Goal: Task Accomplishment & Management: Use online tool/utility

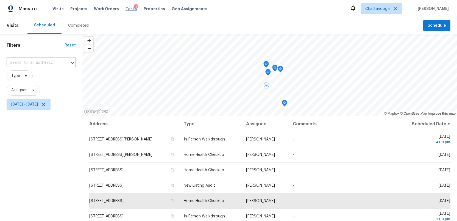
click at [126, 8] on span "Tasks" at bounding box center [132, 9] width 12 height 4
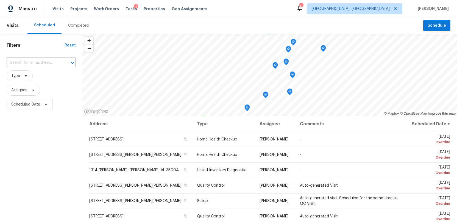
scroll to position [3, 0]
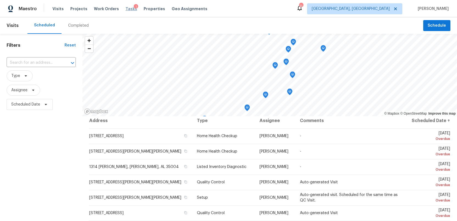
click at [126, 9] on span "Tasks" at bounding box center [132, 9] width 12 height 4
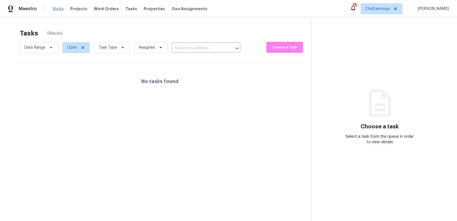
click at [59, 8] on span "Visits" at bounding box center [57, 8] width 11 height 5
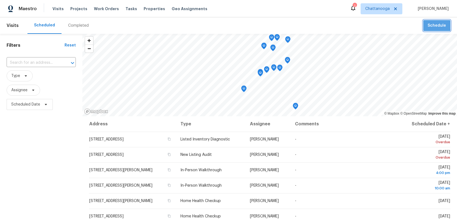
click at [435, 24] on span "Schedule" at bounding box center [437, 25] width 18 height 7
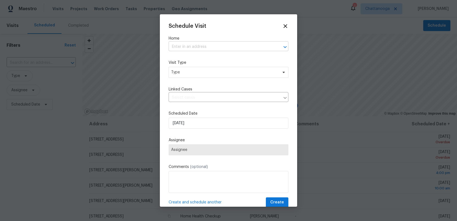
click at [187, 46] on input "text" at bounding box center [221, 47] width 104 height 9
type input "523"
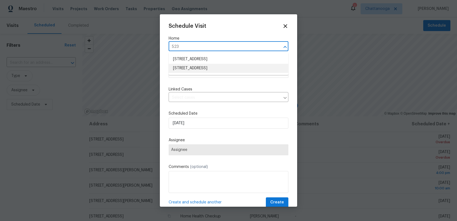
click at [188, 68] on li "523 Pinewood Cir, Fort Oglethorpe, GA 30742" at bounding box center [229, 68] width 120 height 9
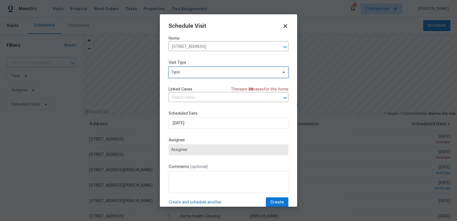
click at [186, 74] on span "Type" at bounding box center [224, 72] width 107 height 5
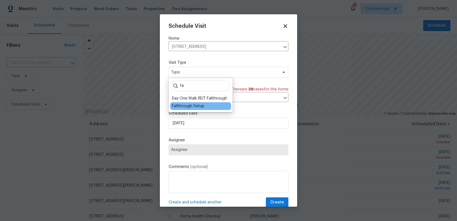
type input "f"
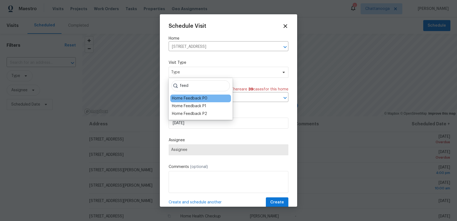
type input "feed"
click at [191, 98] on div "Home Feedback P0" at bounding box center [189, 98] width 35 height 5
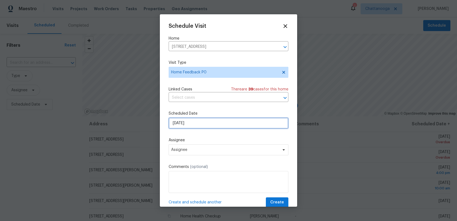
click at [199, 124] on input "9/29/2025" at bounding box center [229, 123] width 120 height 11
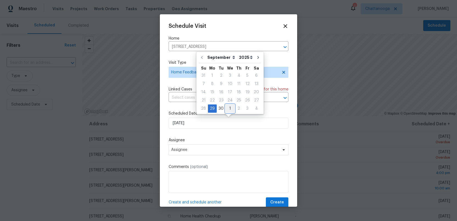
click at [228, 109] on div "1" at bounding box center [230, 109] width 9 height 8
type input "10/1/2025"
select select "9"
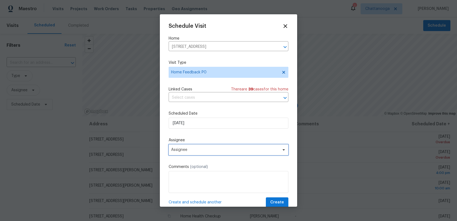
click at [201, 152] on span "Assignee" at bounding box center [229, 149] width 120 height 11
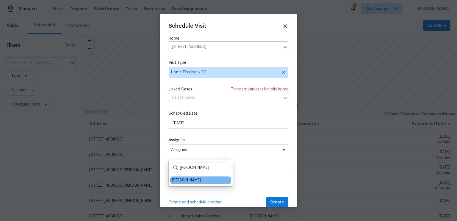
type input "ruth"
click at [184, 182] on div "[PERSON_NAME]" at bounding box center [186, 180] width 29 height 5
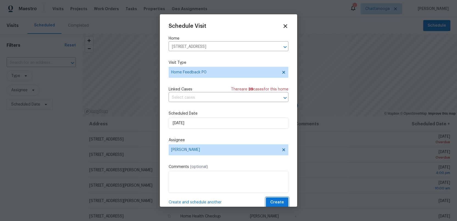
click at [276, 202] on span "Create" at bounding box center [277, 202] width 14 height 7
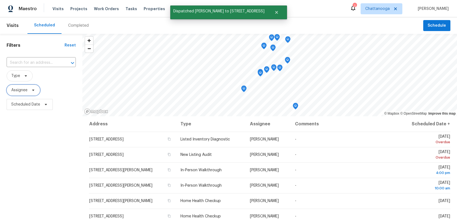
click at [28, 90] on span "Assignee" at bounding box center [24, 90] width 34 height 11
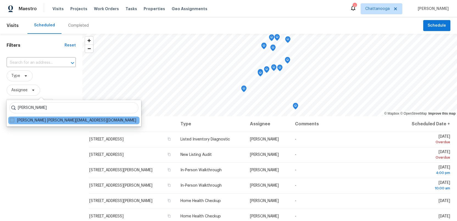
type input "ruth franczyk"
click at [10, 120] on span at bounding box center [12, 120] width 4 height 4
click at [10, 120] on input "Ruth Franczyk ruth@opendoor.com" at bounding box center [12, 120] width 4 height 4
checkbox input "true"
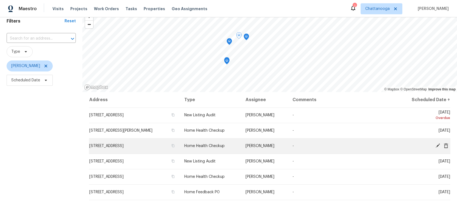
scroll to position [24, 0]
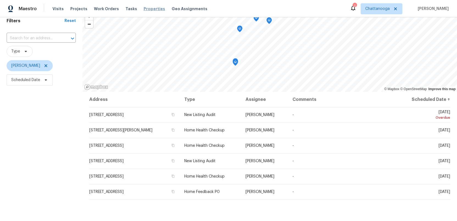
click at [144, 8] on span "Properties" at bounding box center [154, 8] width 21 height 5
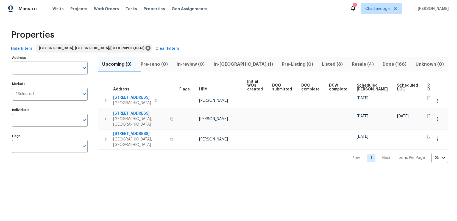
click at [321, 63] on span "Listed (8)" at bounding box center [332, 64] width 23 height 8
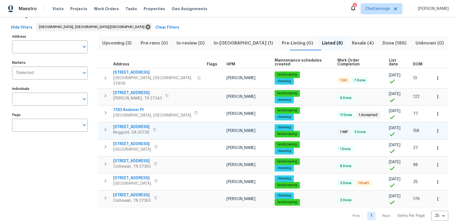
scroll to position [22, 0]
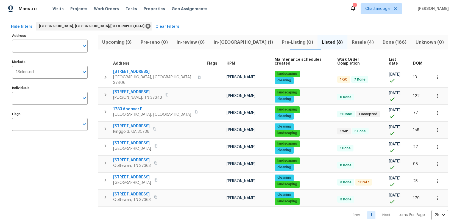
click at [351, 42] on span "Resale (4)" at bounding box center [363, 42] width 24 height 8
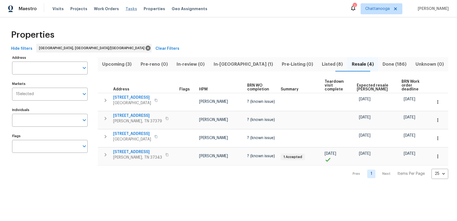
click at [126, 9] on span "Tasks" at bounding box center [132, 9] width 12 height 4
